Goal: Task Accomplishment & Management: Manage account settings

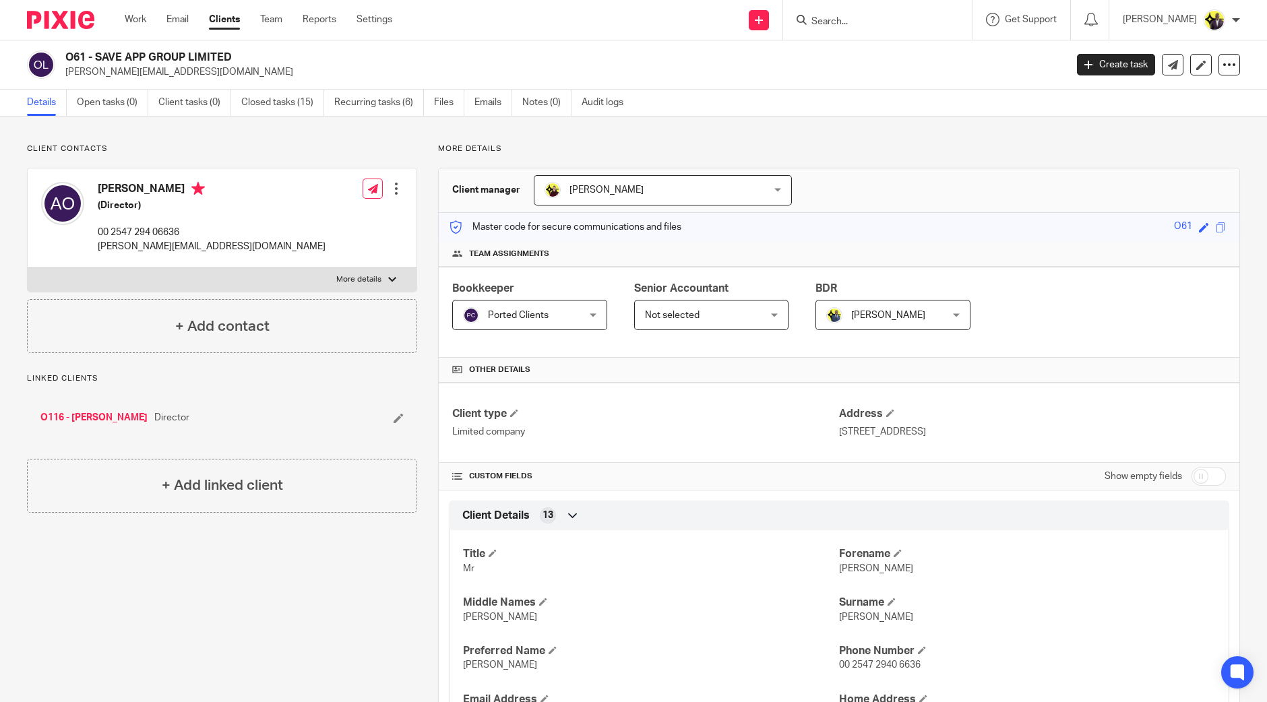
click at [899, 23] on input "Search" at bounding box center [870, 22] width 121 height 12
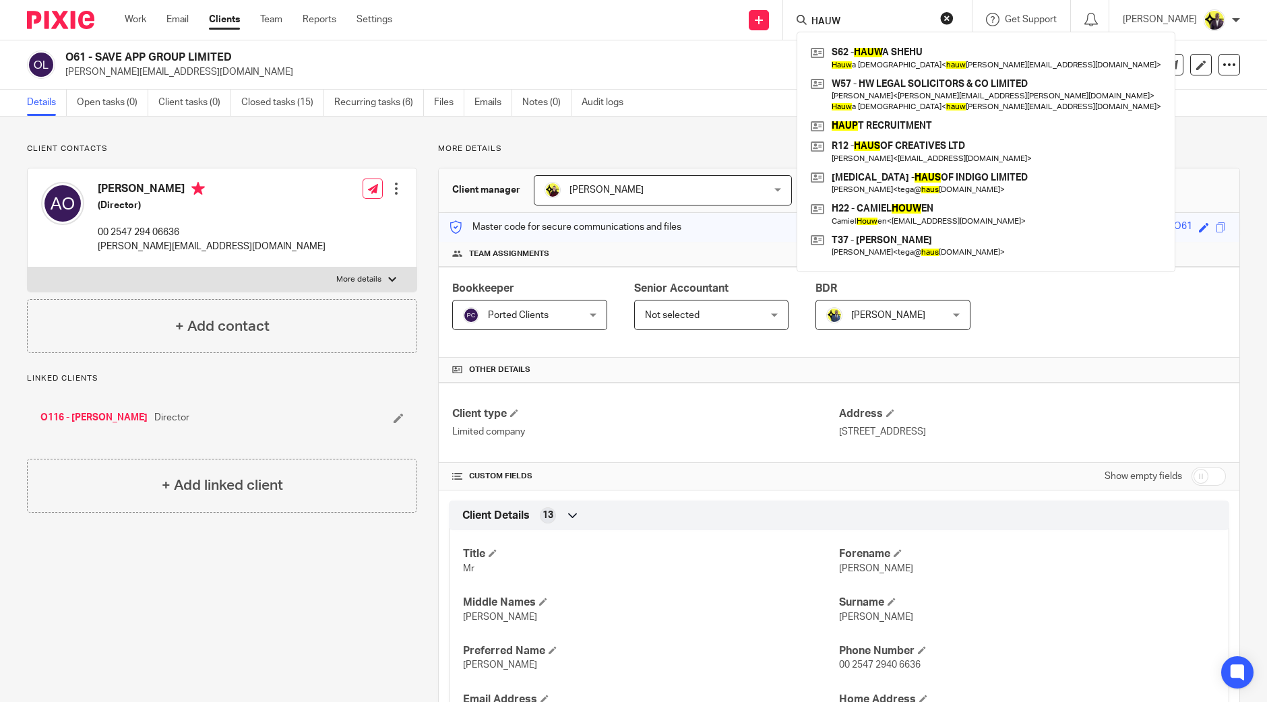
type input "HAUW"
drag, startPoint x: 249, startPoint y: 64, endPoint x: 351, endPoint y: 51, distance: 102.7
click at [249, 64] on h2 "O61 - SAVE APP GROUP LIMITED" at bounding box center [461, 58] width 793 height 14
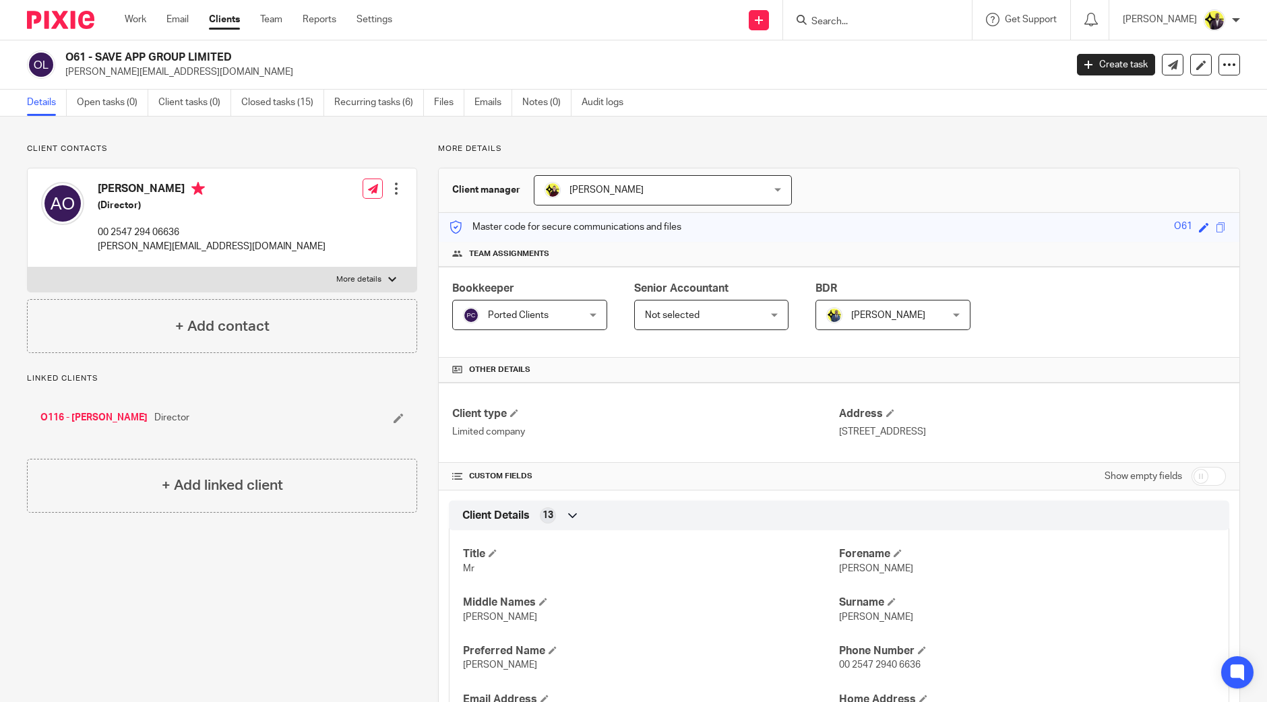
click at [901, 13] on form at bounding box center [882, 19] width 144 height 17
click at [897, 17] on input "Search" at bounding box center [870, 22] width 121 height 12
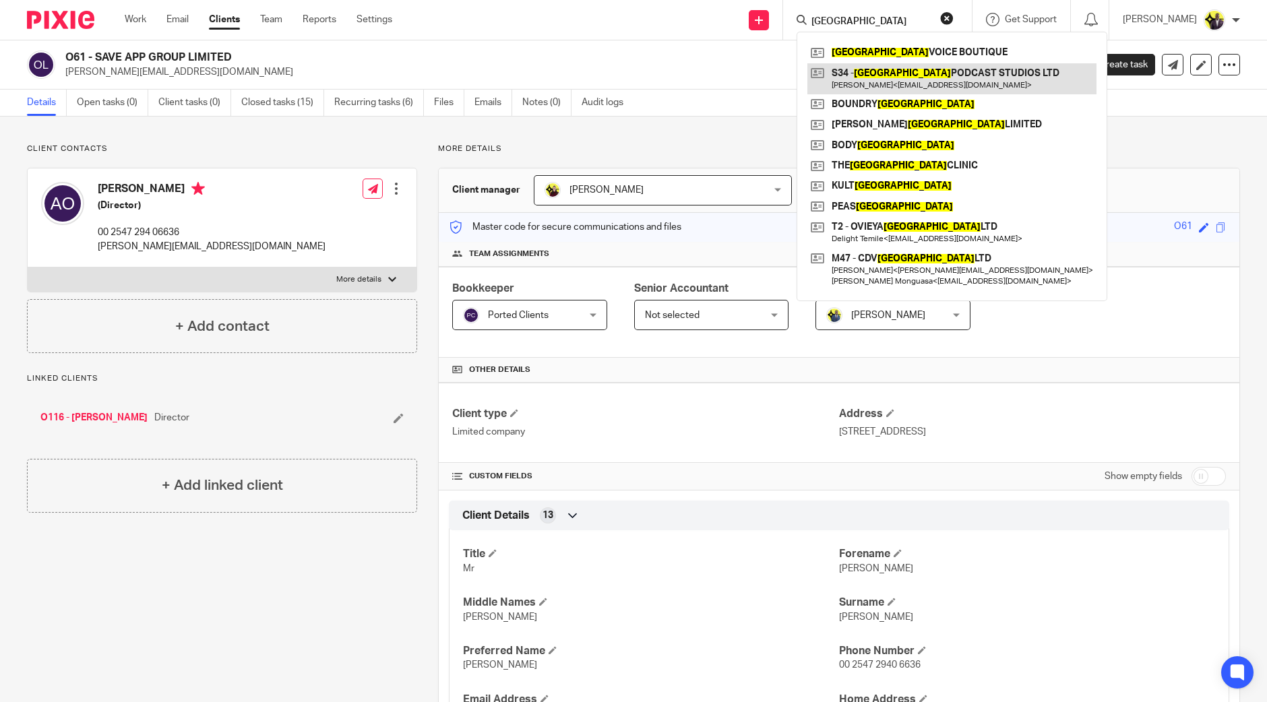
type input "LONDON"
click at [883, 73] on link at bounding box center [952, 78] width 289 height 31
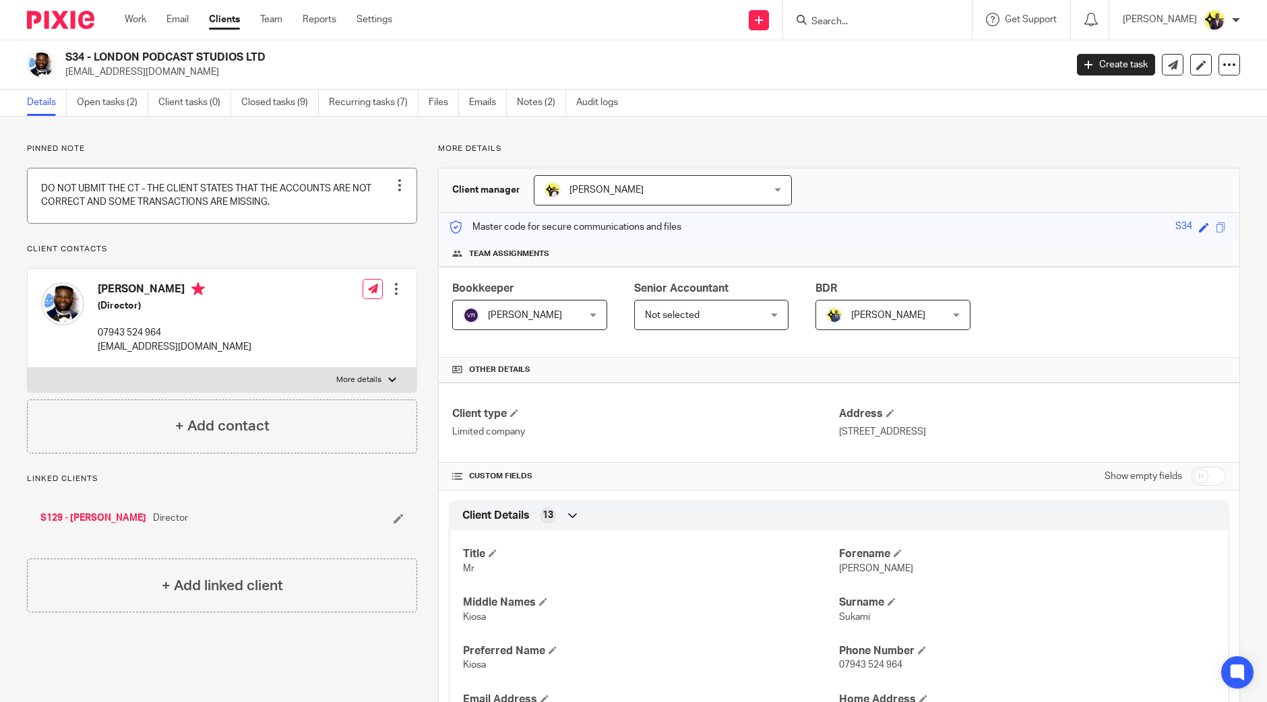
click at [89, 193] on link at bounding box center [222, 196] width 389 height 55
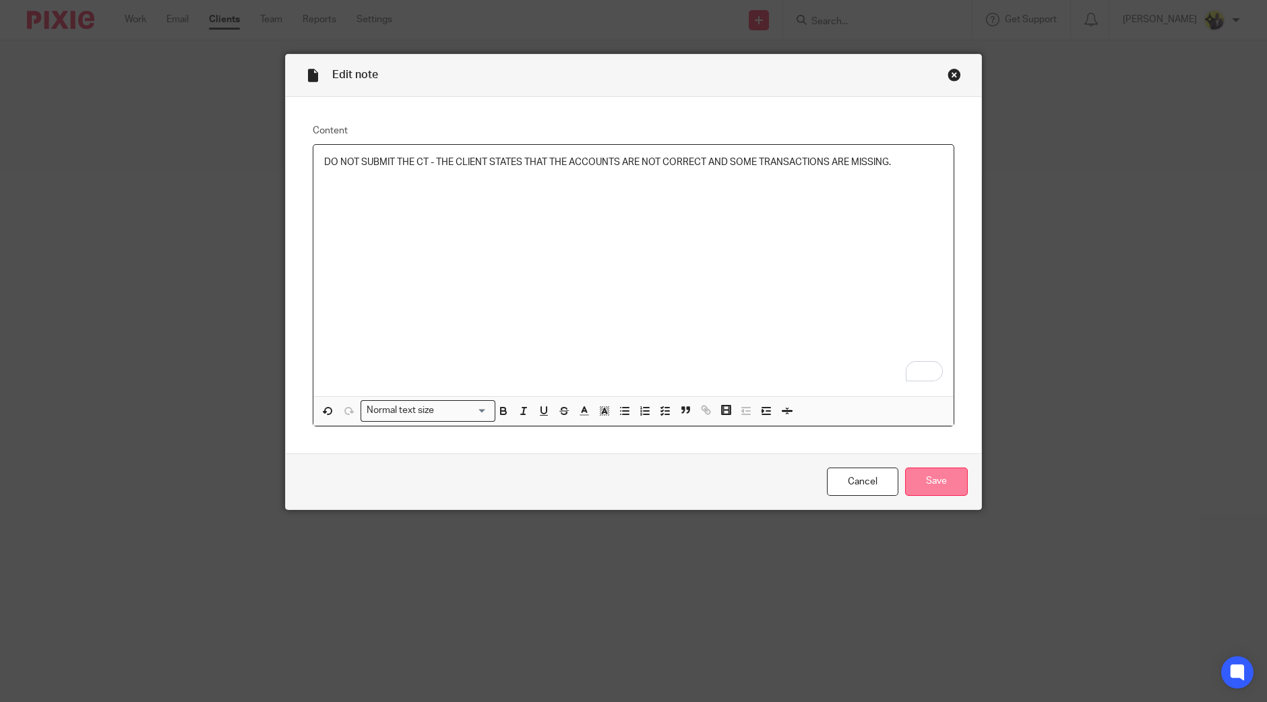
click at [936, 481] on input "Save" at bounding box center [936, 482] width 63 height 29
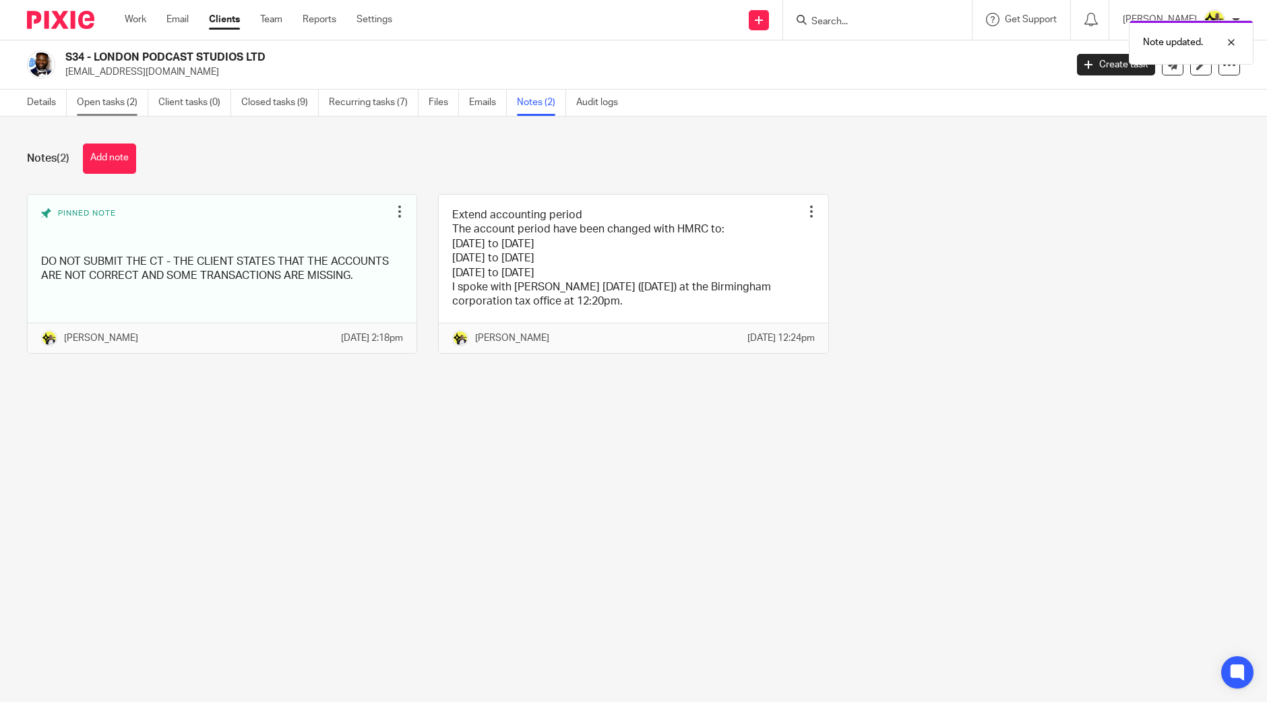
click at [115, 92] on link "Open tasks (2)" at bounding box center [112, 103] width 71 height 26
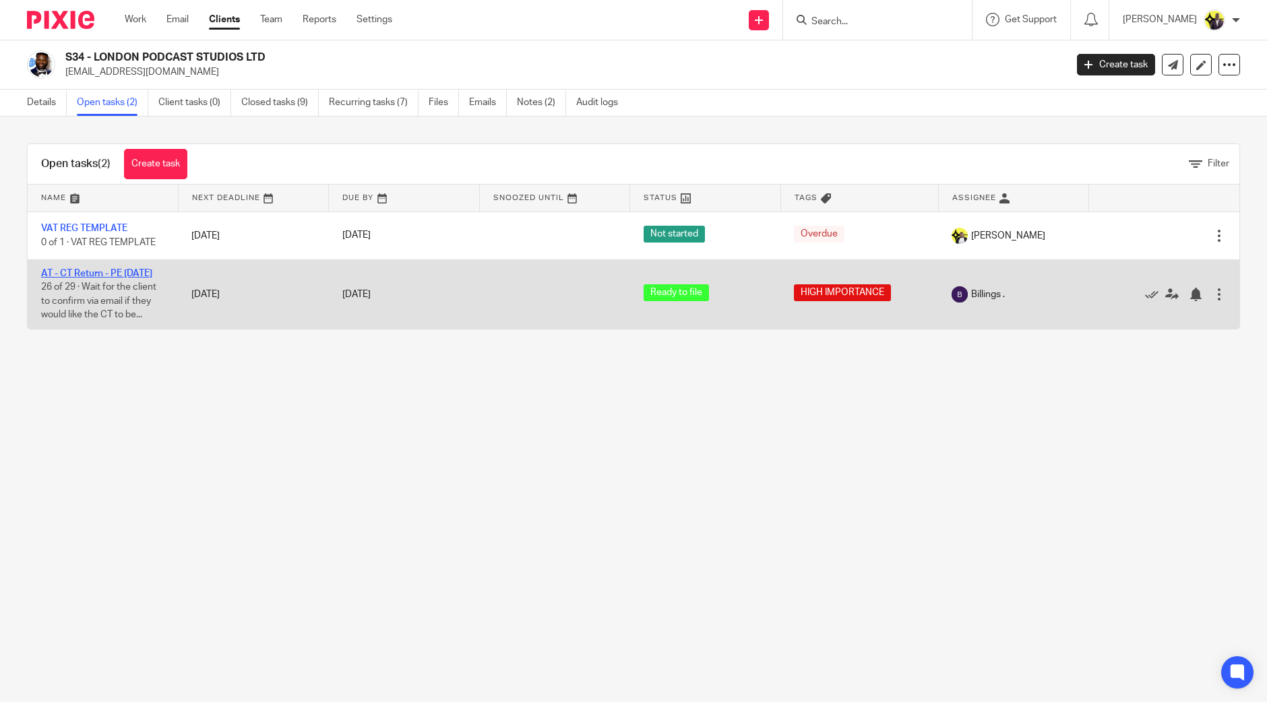
click at [98, 272] on link "AT - CT Return - PE [DATE]" at bounding box center [96, 273] width 111 height 9
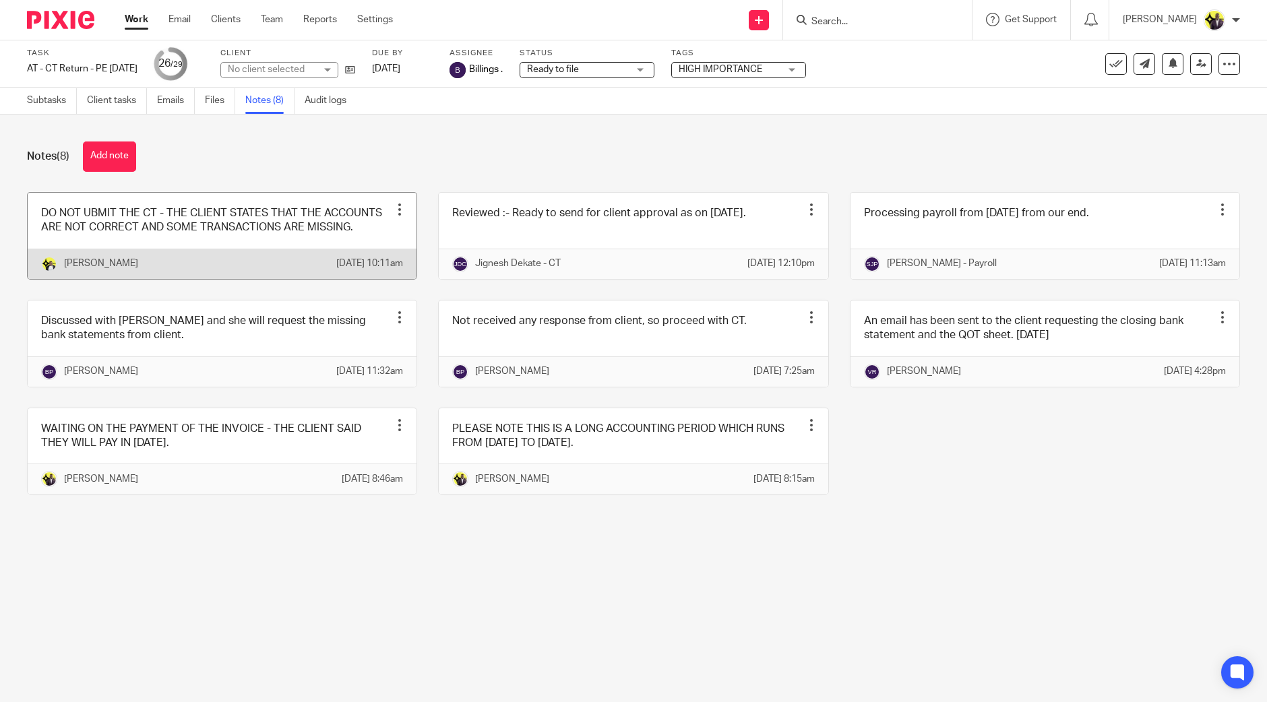
click at [148, 220] on link at bounding box center [222, 236] width 389 height 86
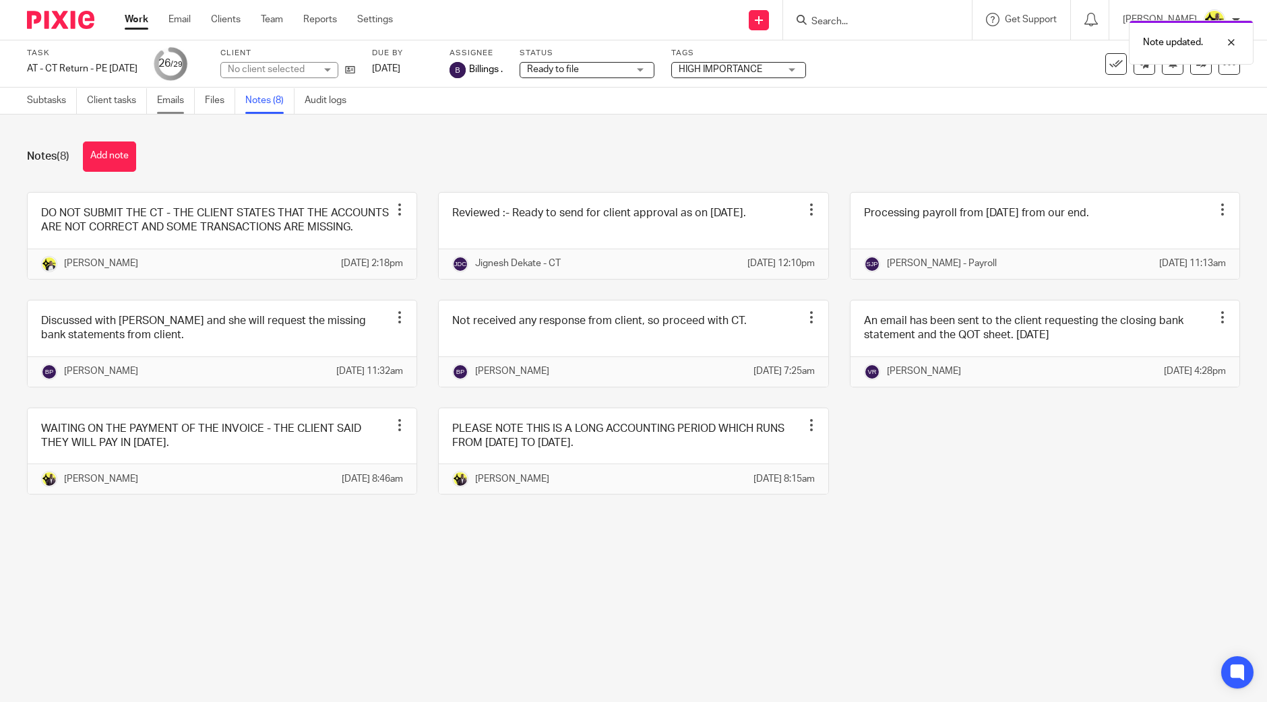
click at [182, 100] on link "Emails" at bounding box center [176, 101] width 38 height 26
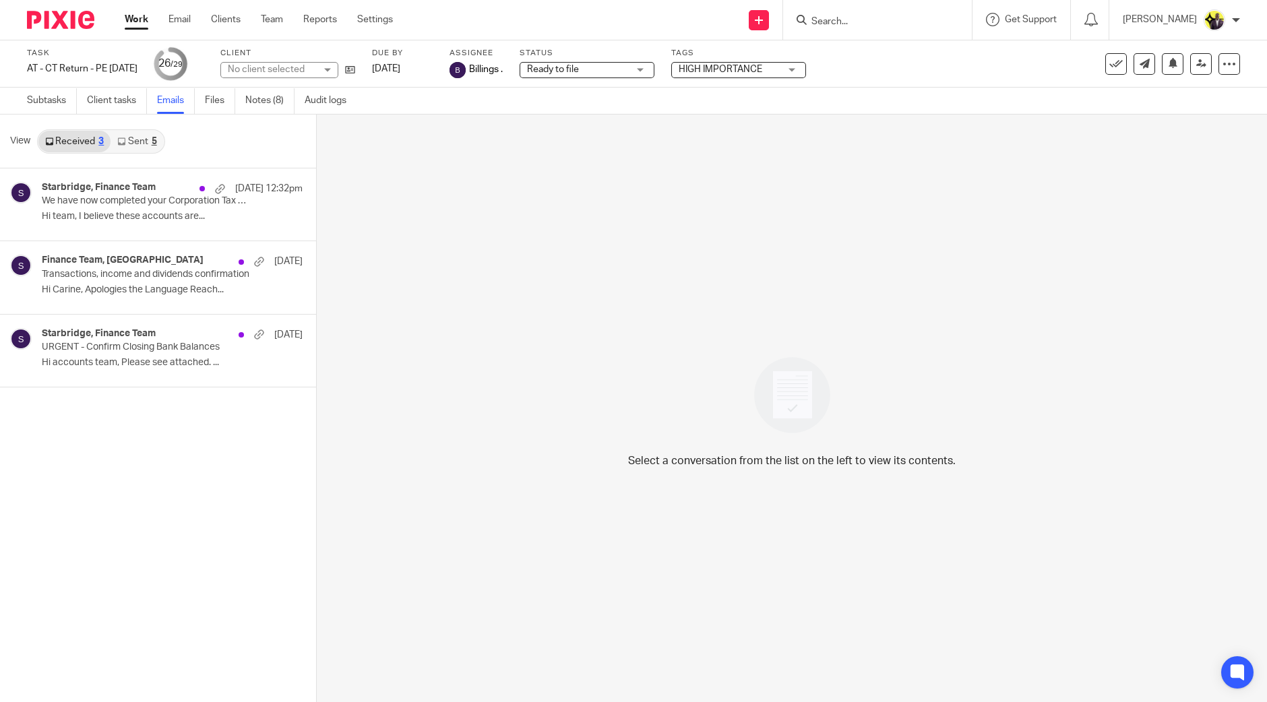
click at [131, 138] on link "Sent 5" at bounding box center [137, 142] width 53 height 22
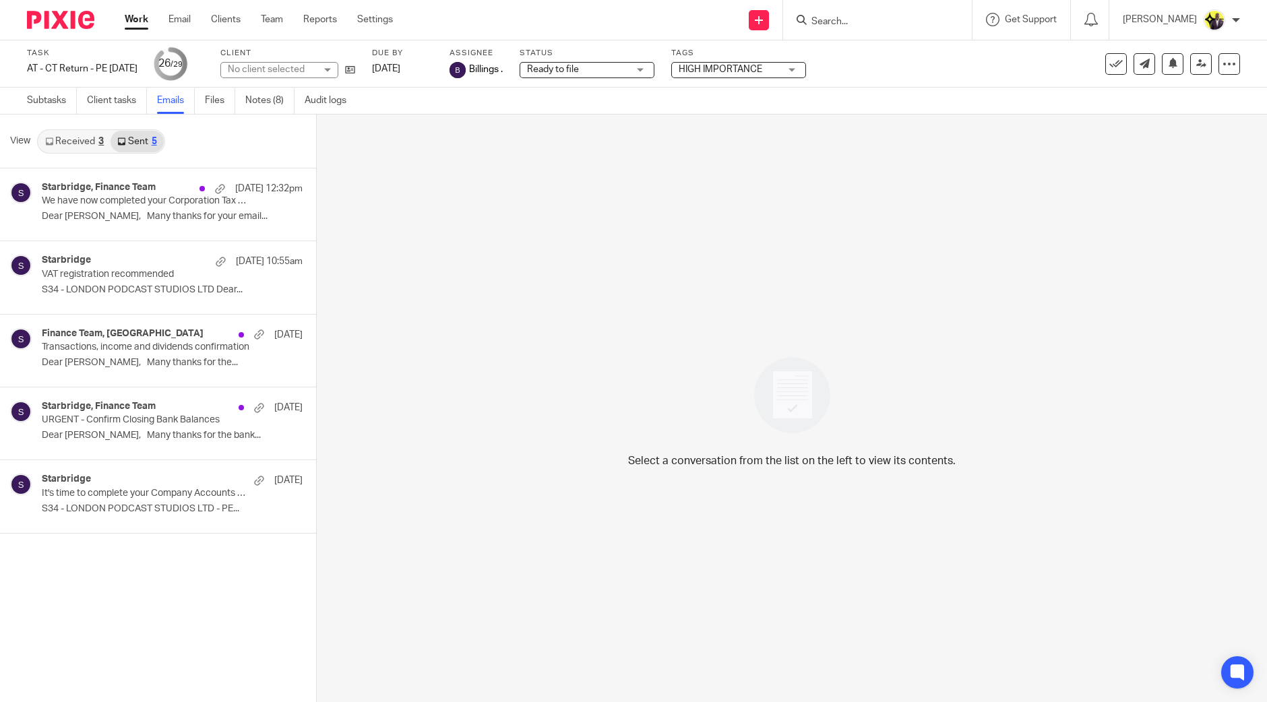
click at [153, 359] on p "Dear [PERSON_NAME], Many thanks for the..." at bounding box center [172, 362] width 261 height 11
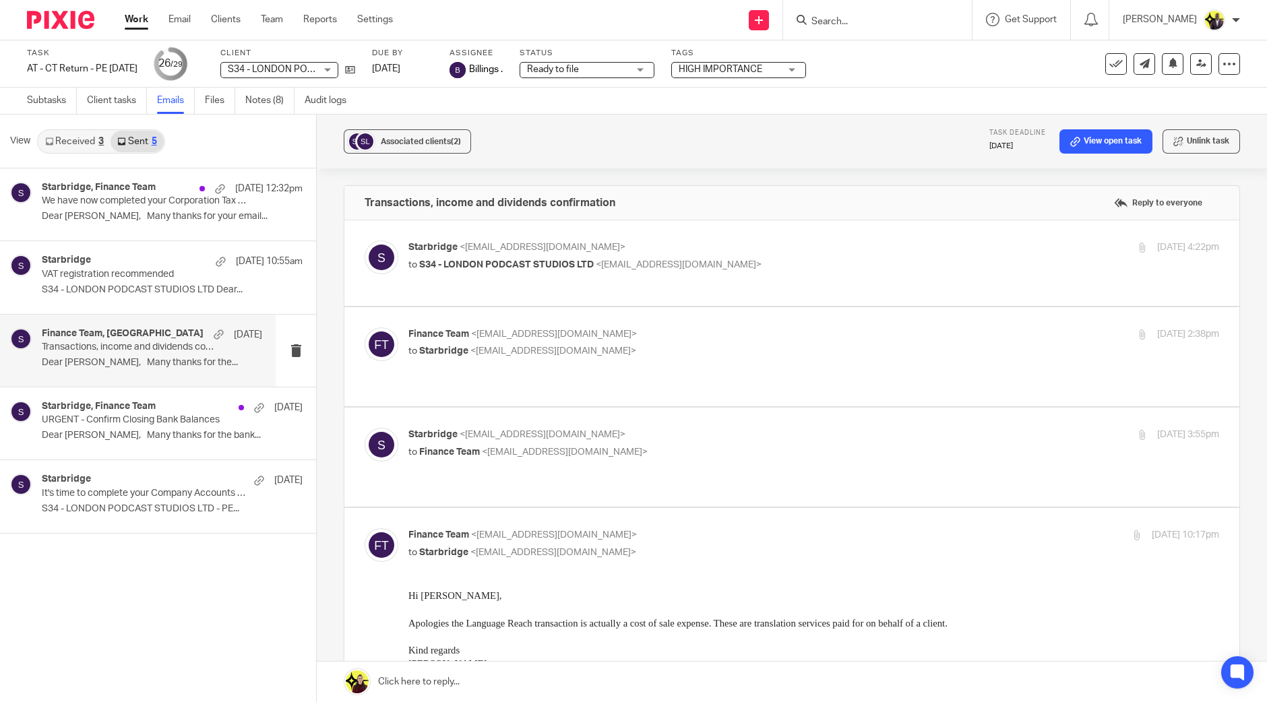
click at [536, 245] on span "<[EMAIL_ADDRESS][DOMAIN_NAME]>" at bounding box center [543, 247] width 166 height 9
checkbox input "true"
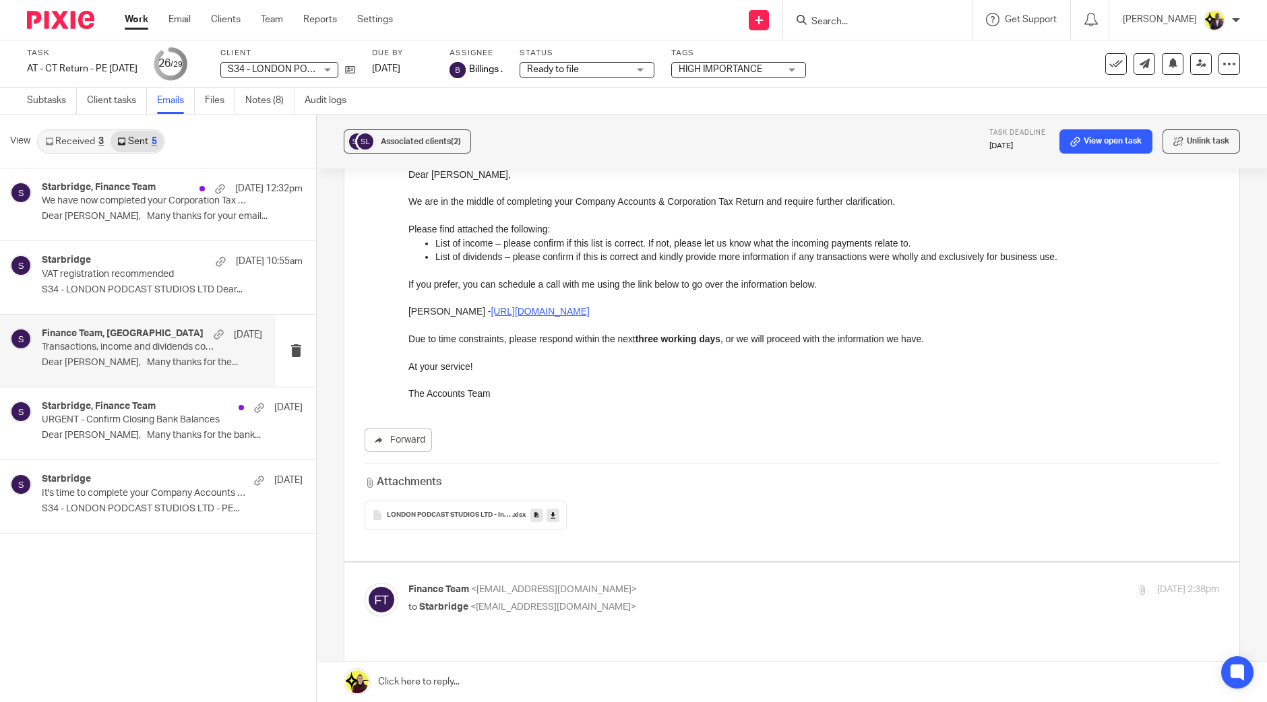
scroll to position [168, 0]
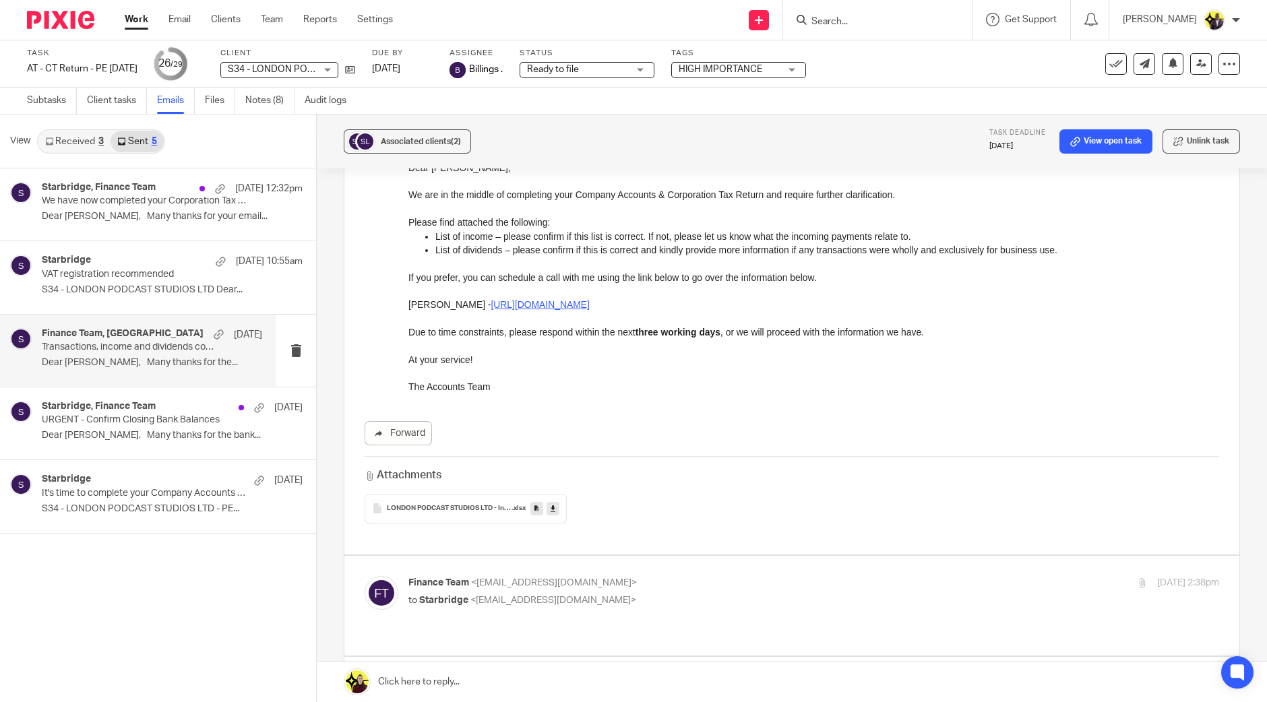
click at [551, 504] on icon at bounding box center [553, 509] width 5 height 10
click at [75, 138] on link "Received 3" at bounding box center [74, 142] width 72 height 22
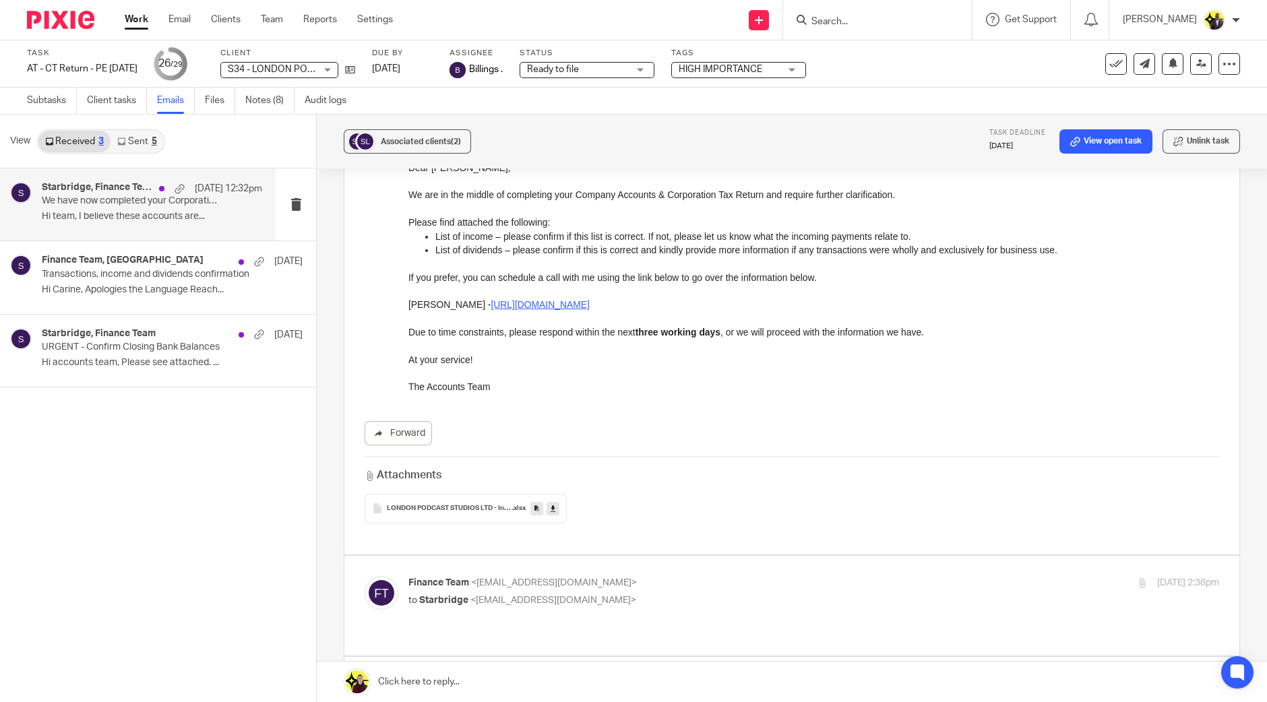
click at [138, 209] on div "Starbridge, Finance Team [DATE] 12:32pm We have now completed your Corporation …" at bounding box center [152, 204] width 220 height 45
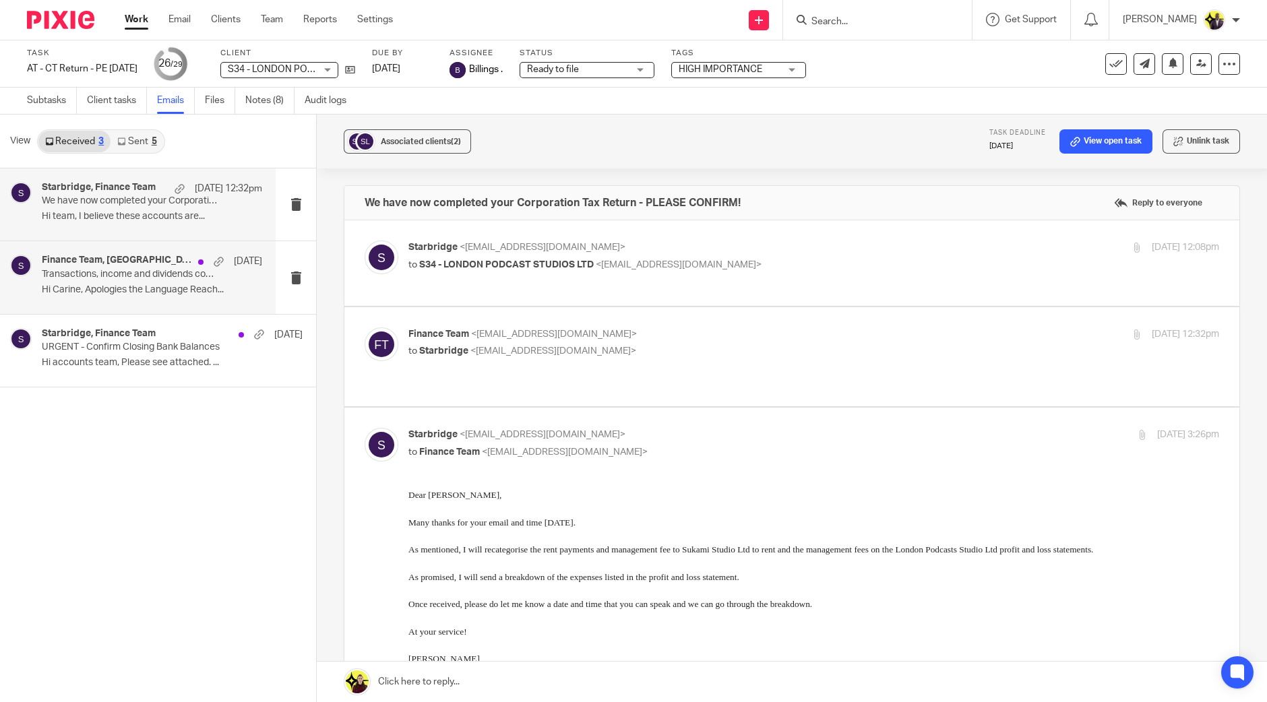
scroll to position [0, 0]
click at [143, 143] on link "Sent 5" at bounding box center [137, 142] width 53 height 22
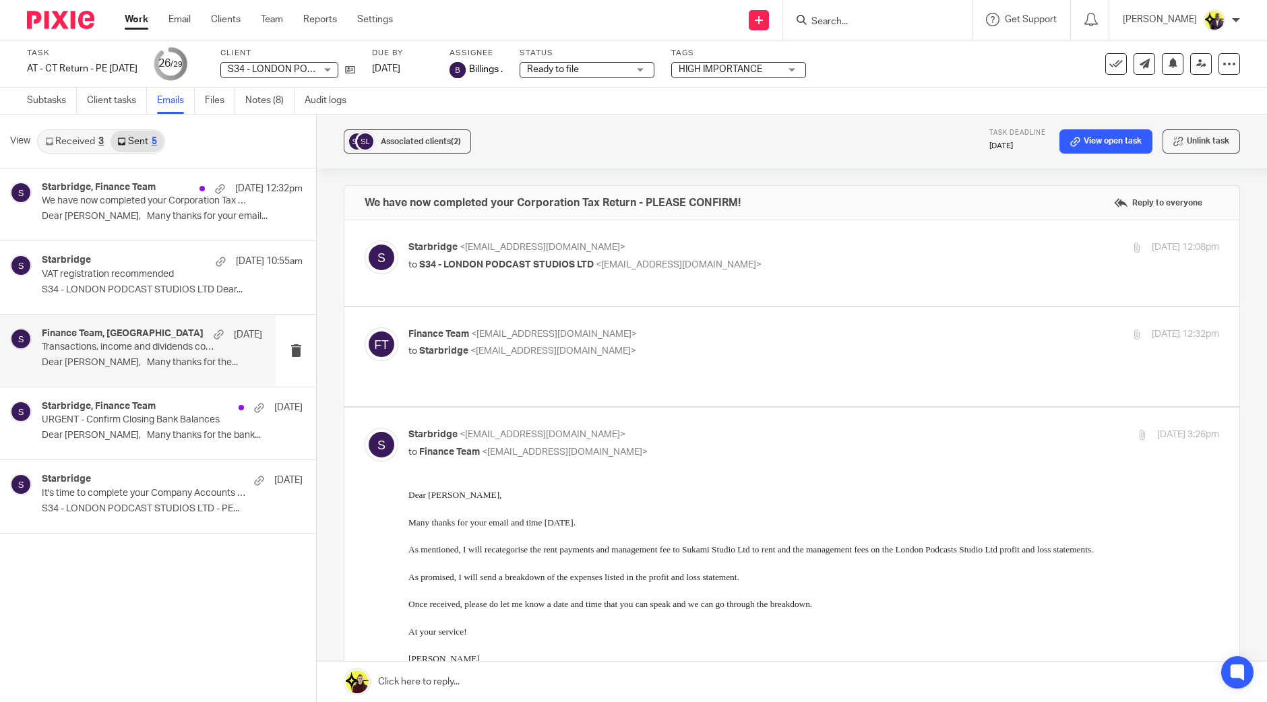
click at [158, 338] on div "Finance Team, [GEOGRAPHIC_DATA] [DATE]" at bounding box center [152, 334] width 220 height 13
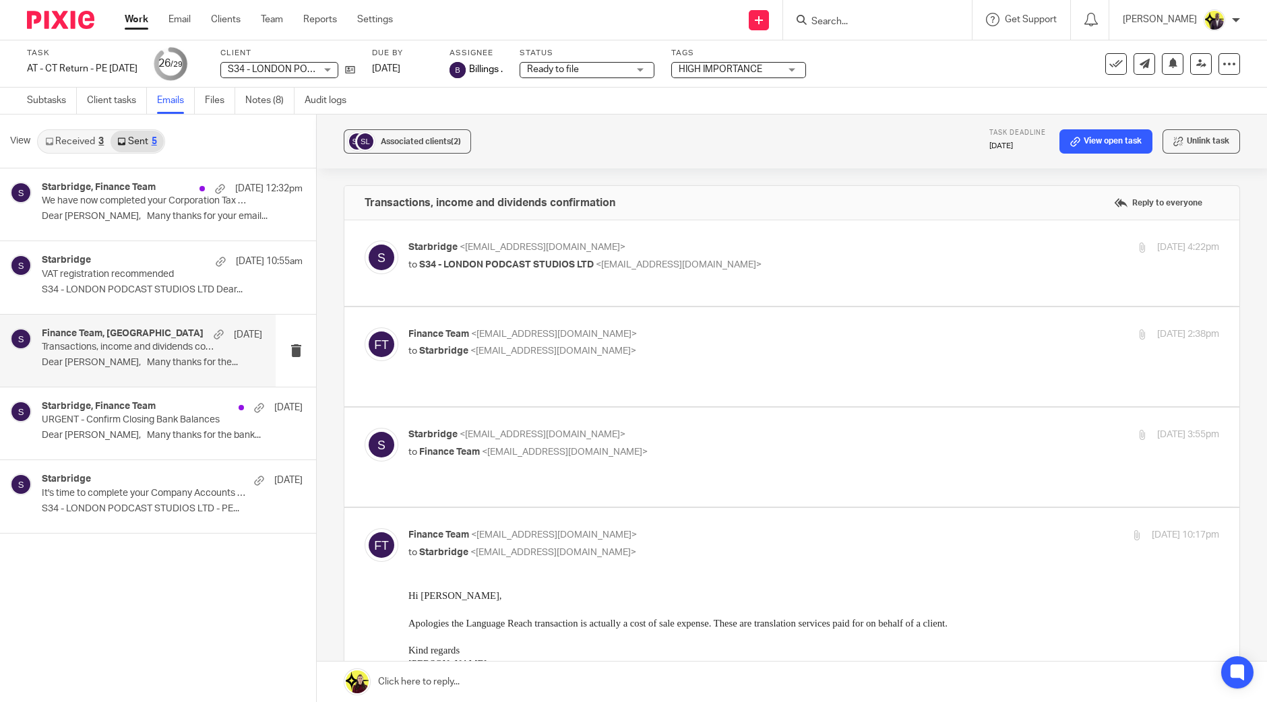
click at [528, 322] on label at bounding box center [791, 356] width 895 height 99
click at [365, 327] on input "checkbox" at bounding box center [364, 327] width 1 height 1
checkbox input "true"
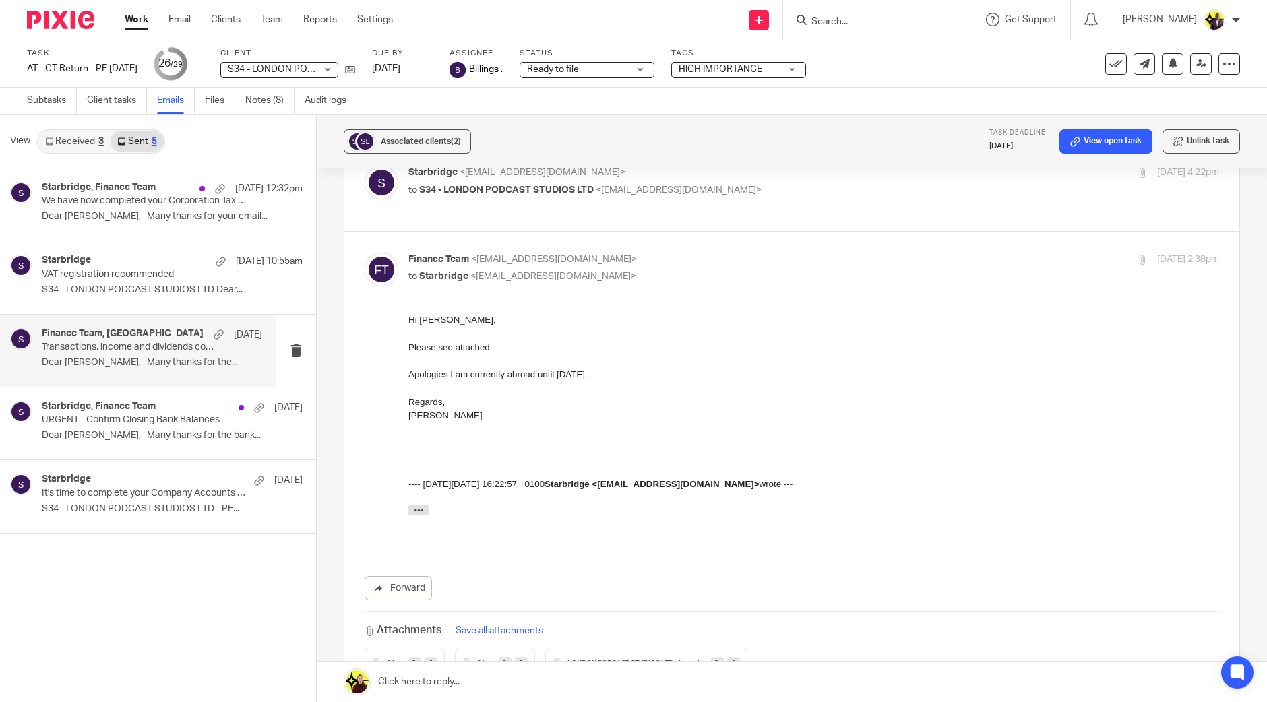
scroll to position [168, 0]
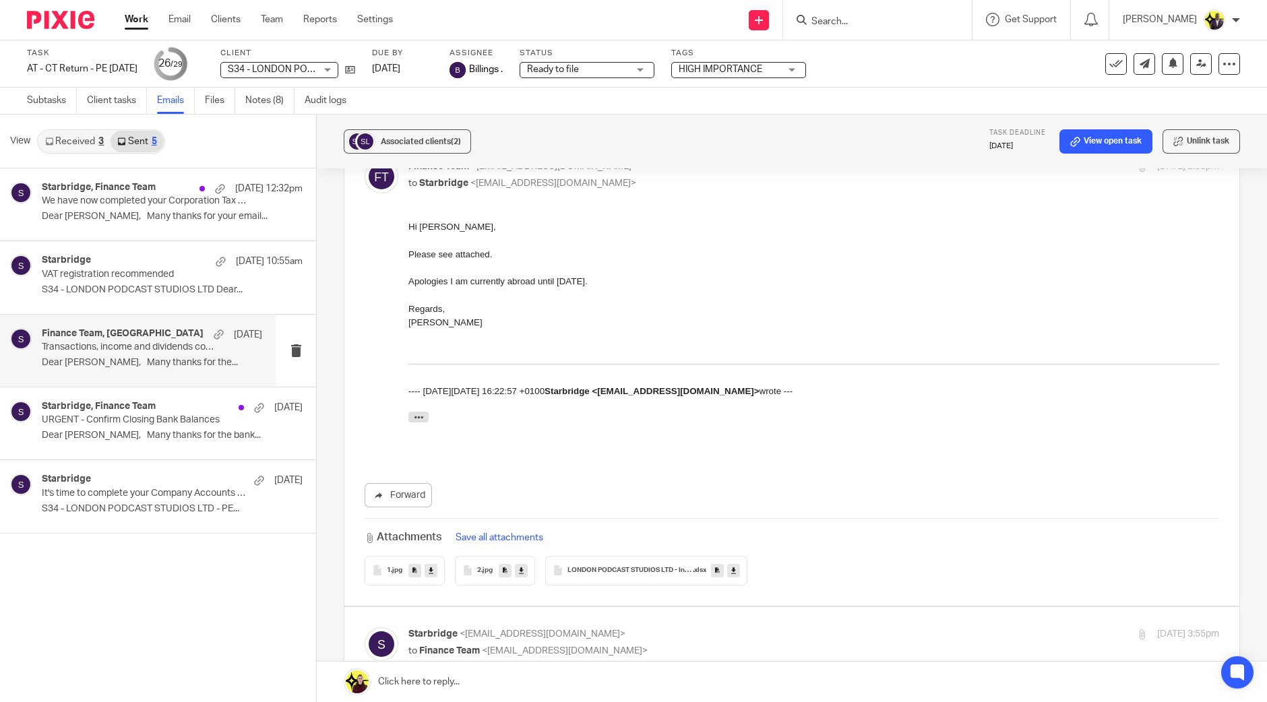
click at [731, 568] on icon at bounding box center [733, 571] width 5 height 10
click at [878, 24] on input "Search" at bounding box center [870, 22] width 121 height 12
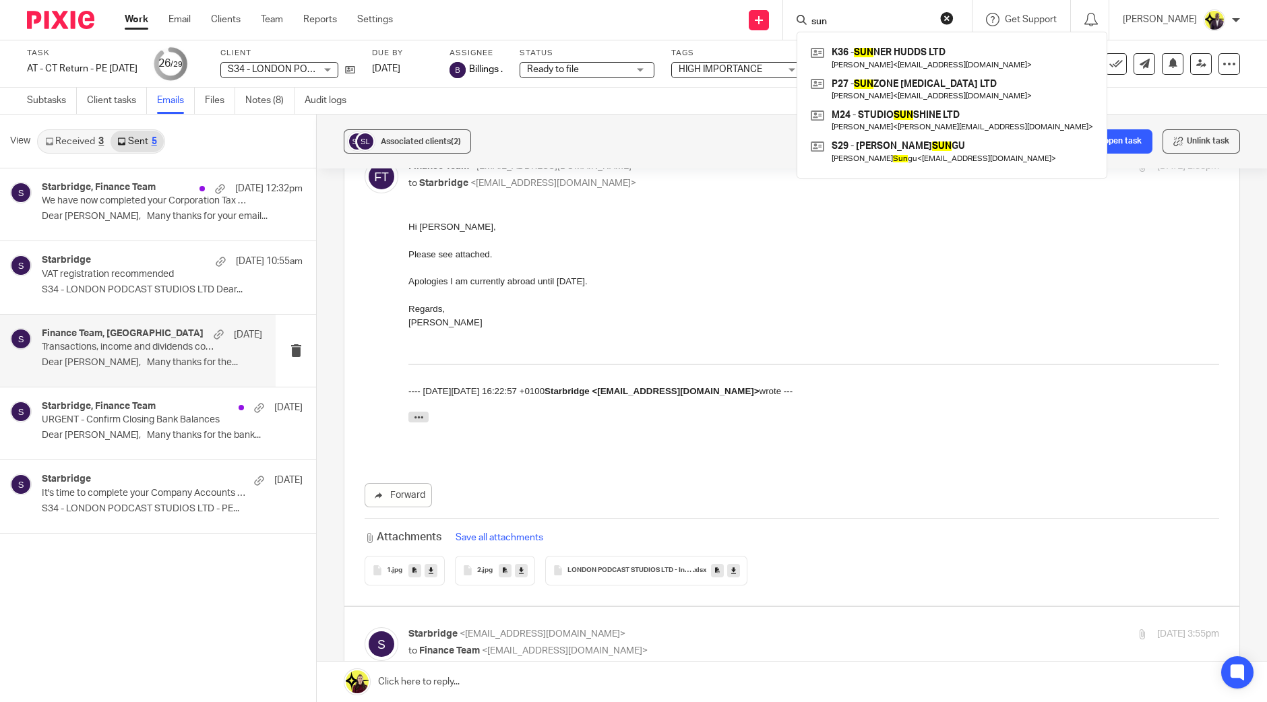
type input "sun"
